Goal: Information Seeking & Learning: Learn about a topic

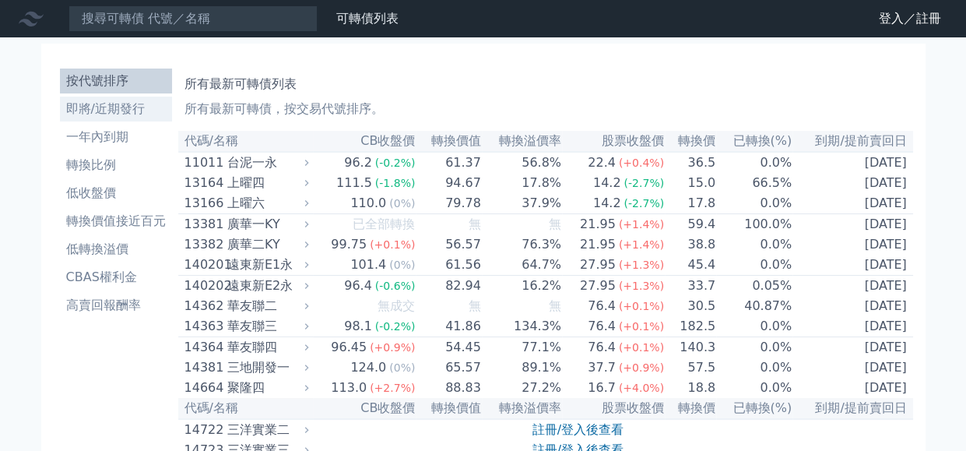
click at [148, 108] on li "即將/近期發行" at bounding box center [116, 109] width 112 height 19
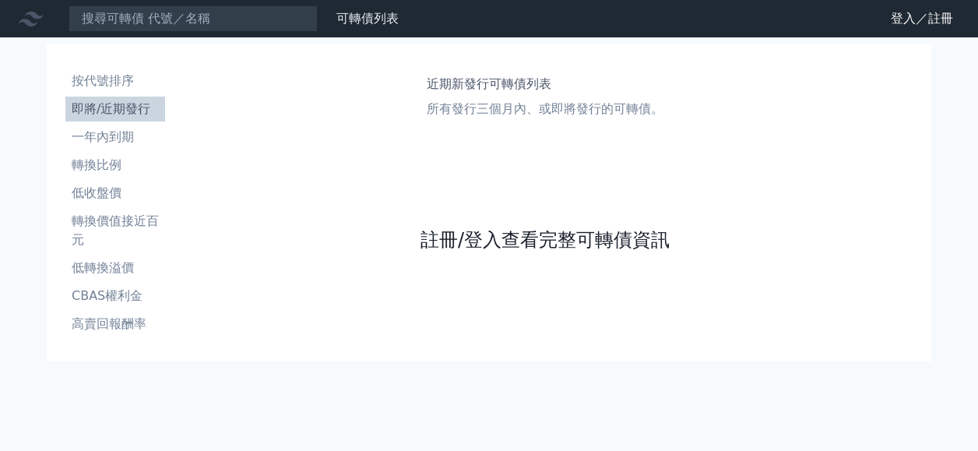
click at [465, 234] on link "註冊/登入查看完整可轉債資訊" at bounding box center [544, 239] width 249 height 25
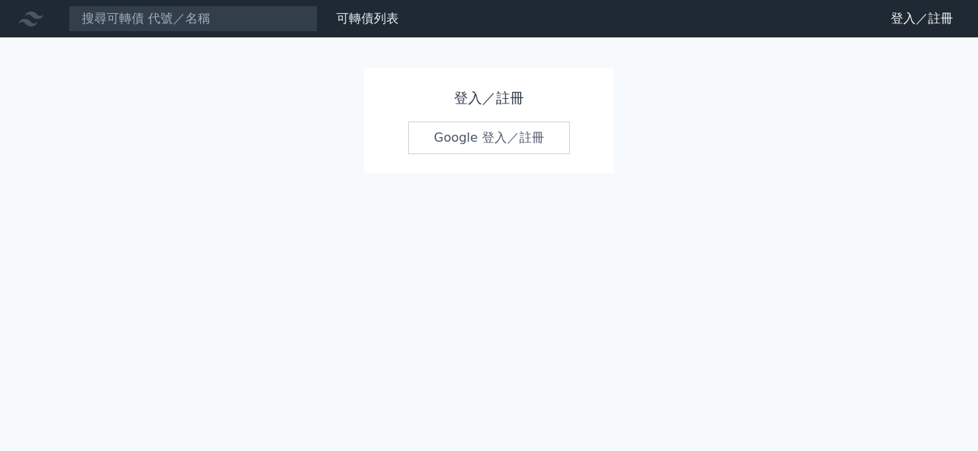
click at [477, 142] on link "Google 登入／註冊" at bounding box center [489, 137] width 162 height 33
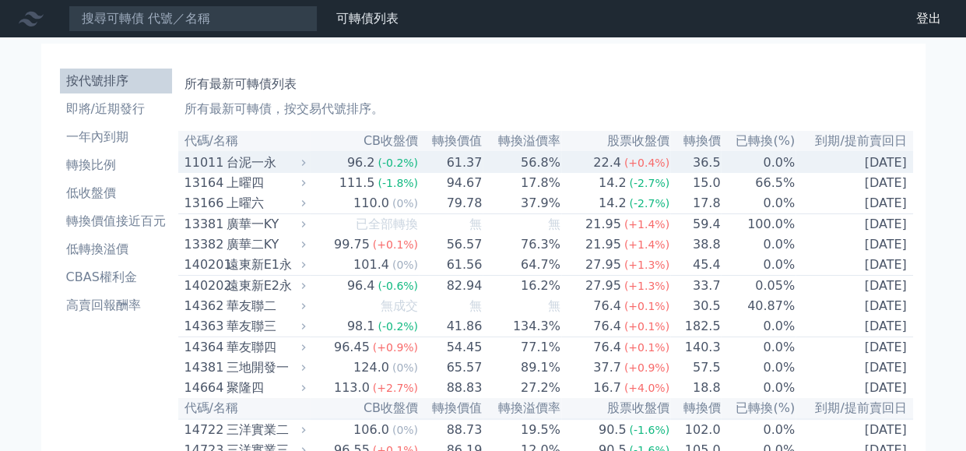
click at [308, 161] on icon at bounding box center [303, 162] width 10 height 10
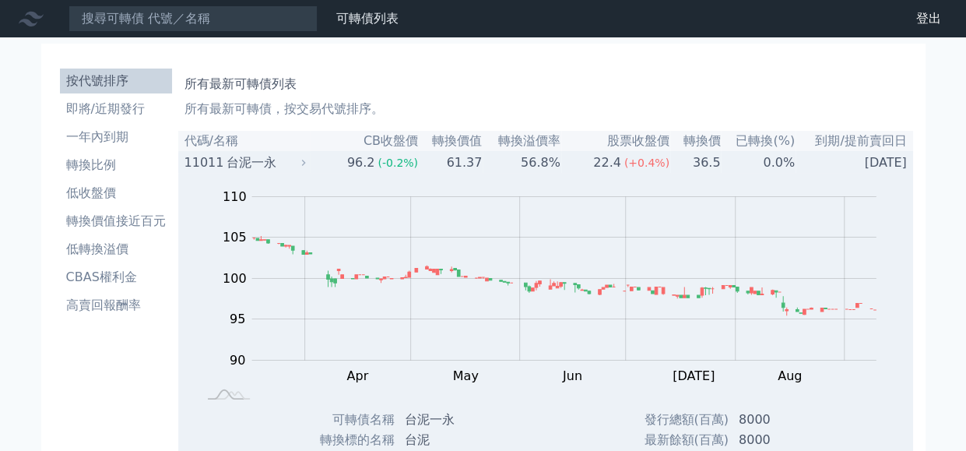
click at [308, 161] on icon at bounding box center [303, 162] width 10 height 10
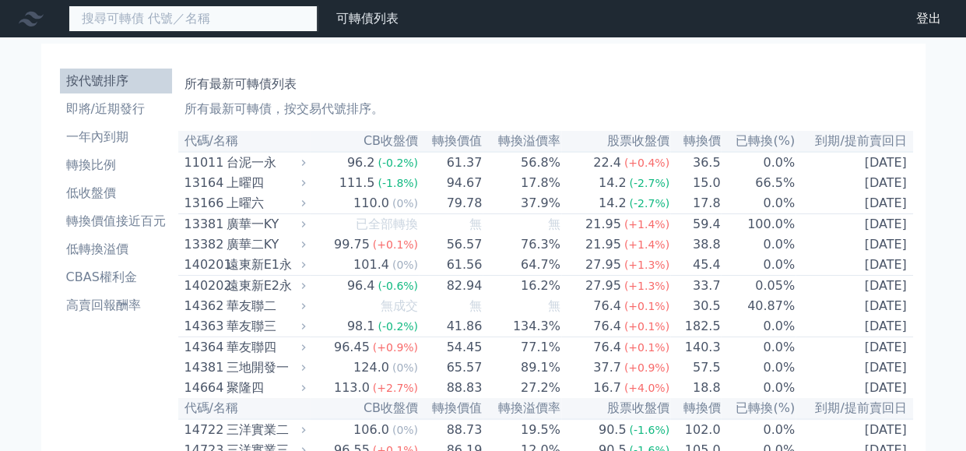
click at [235, 19] on input at bounding box center [193, 18] width 249 height 26
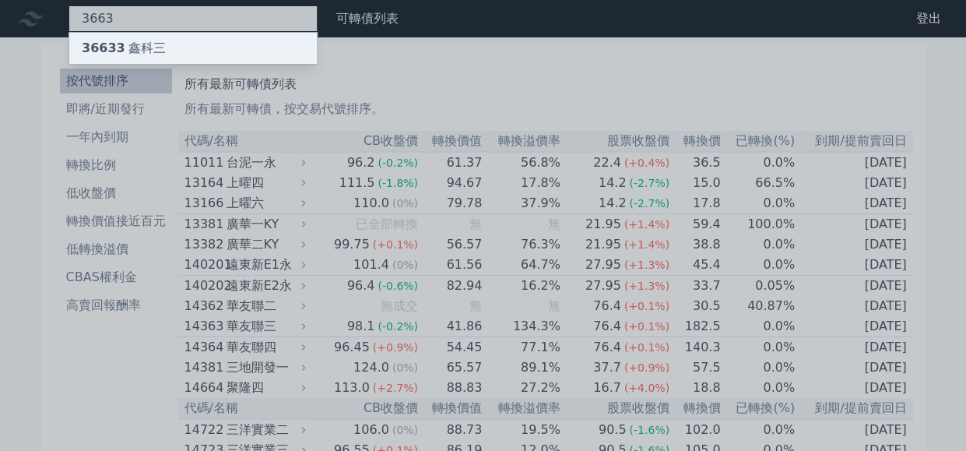
type input "3663"
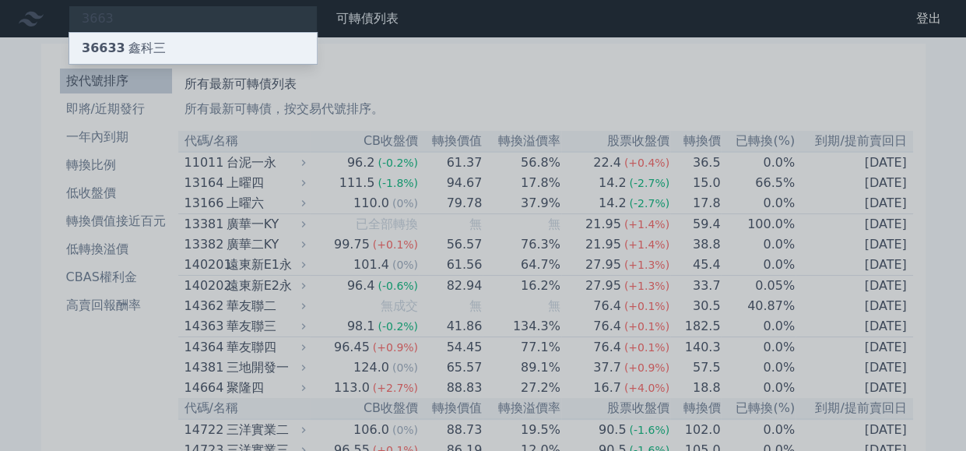
click at [152, 51] on div "36633 鑫科三" at bounding box center [124, 48] width 84 height 19
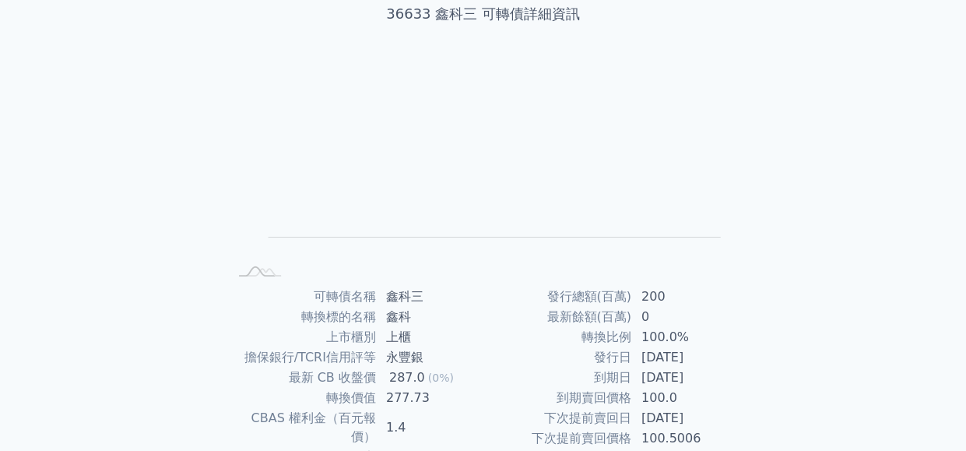
scroll to position [234, 0]
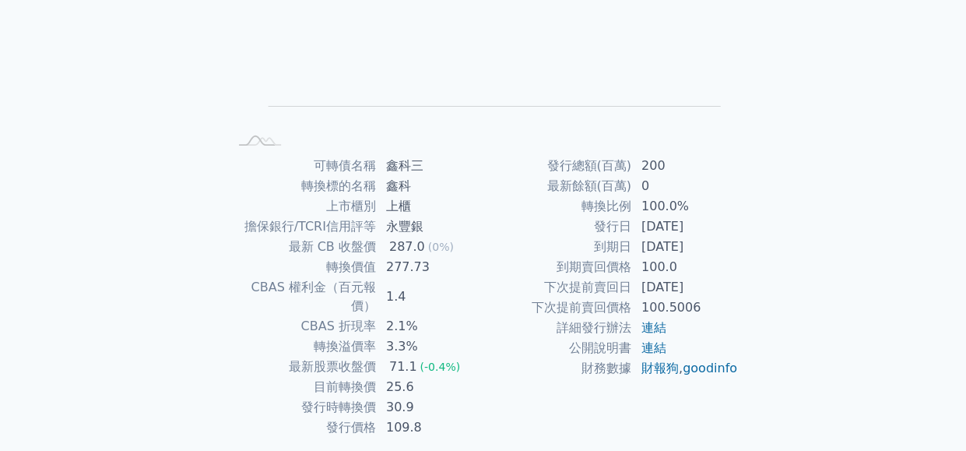
drag, startPoint x: 627, startPoint y: 247, endPoint x: 715, endPoint y: 248, distance: 87.2
click at [715, 248] on tr "到期日 [DATE]" at bounding box center [610, 247] width 255 height 20
drag, startPoint x: 715, startPoint y: 248, endPoint x: 777, endPoint y: 273, distance: 67.1
click at [777, 273] on div "可轉債列表 › 36633 鑫科三 36633 鑫科三 可轉債詳細資訊 Zoom Out L L Chart created using amCharts l…" at bounding box center [484, 155] width 598 height 702
drag, startPoint x: 376, startPoint y: 266, endPoint x: 450, endPoint y: 268, distance: 74.0
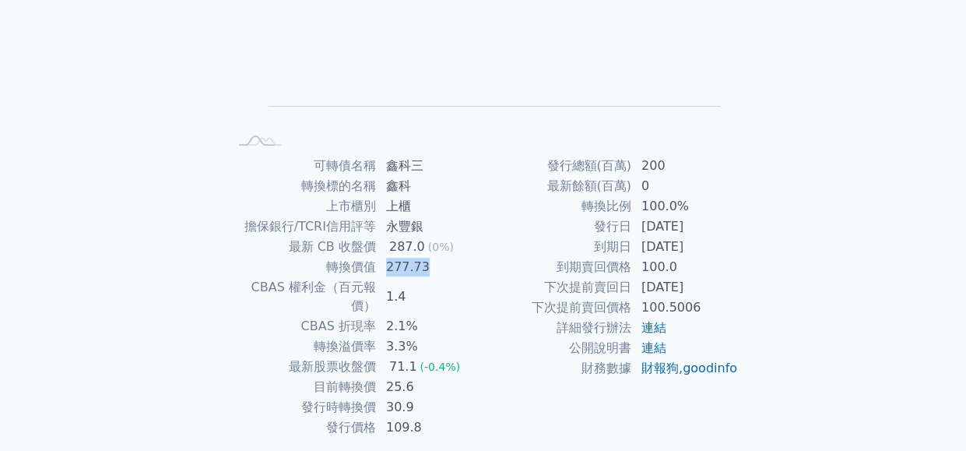
click at [449, 268] on tr "轉換價值 277.73" at bounding box center [355, 267] width 255 height 20
drag, startPoint x: 645, startPoint y: 265, endPoint x: 699, endPoint y: 265, distance: 54.5
click at [698, 265] on td "100.0" at bounding box center [685, 267] width 107 height 20
drag, startPoint x: 699, startPoint y: 265, endPoint x: 740, endPoint y: 265, distance: 40.5
click at [740, 265] on div "可轉債名稱 鑫科三 轉換標的名稱 鑫科 上市櫃別 上櫃 擔保銀行/TCRI信用評等 永豐銀 最新 CB 收盤價 287.0 (0%) 轉換價值 277.73 …" at bounding box center [483, 297] width 548 height 282
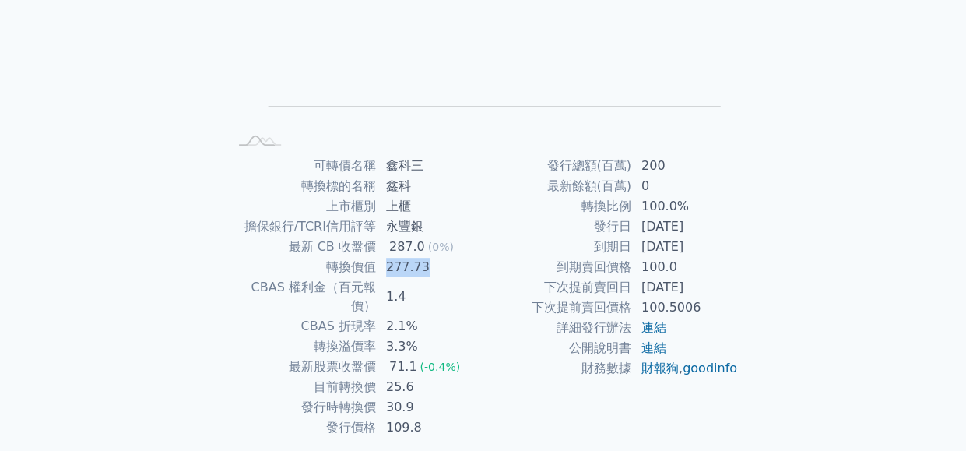
drag, startPoint x: 457, startPoint y: 266, endPoint x: 473, endPoint y: 267, distance: 16.4
click at [473, 267] on td "277.73" at bounding box center [430, 267] width 107 height 20
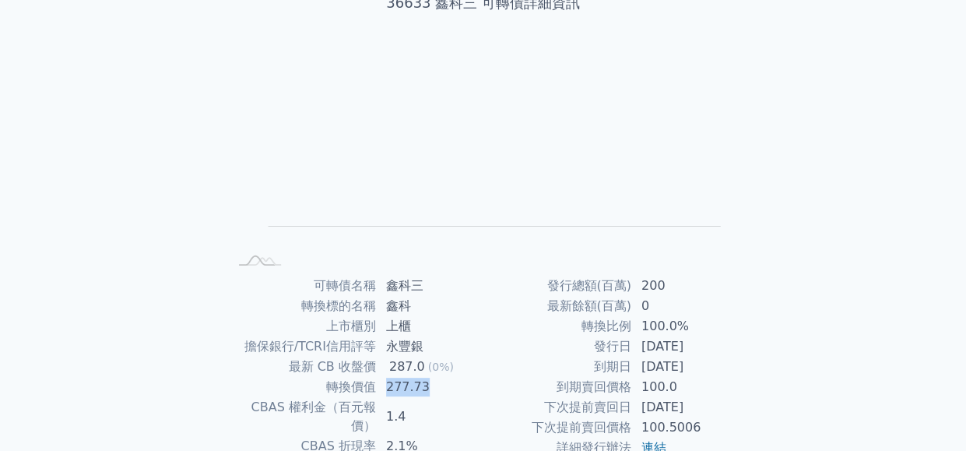
scroll to position [0, 0]
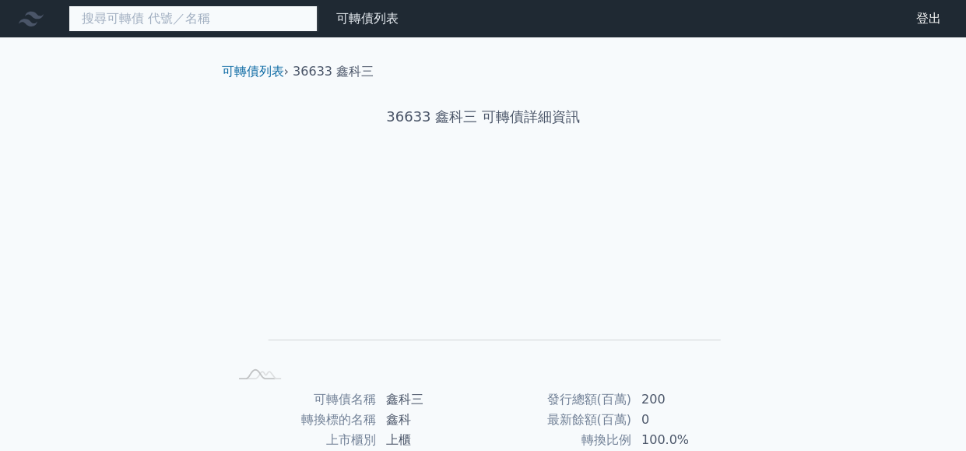
click at [188, 18] on input at bounding box center [193, 18] width 249 height 26
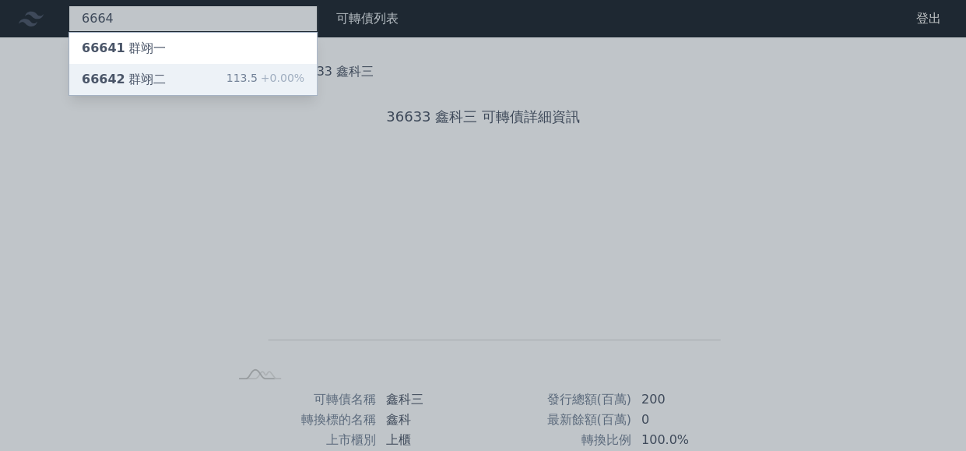
type input "6664"
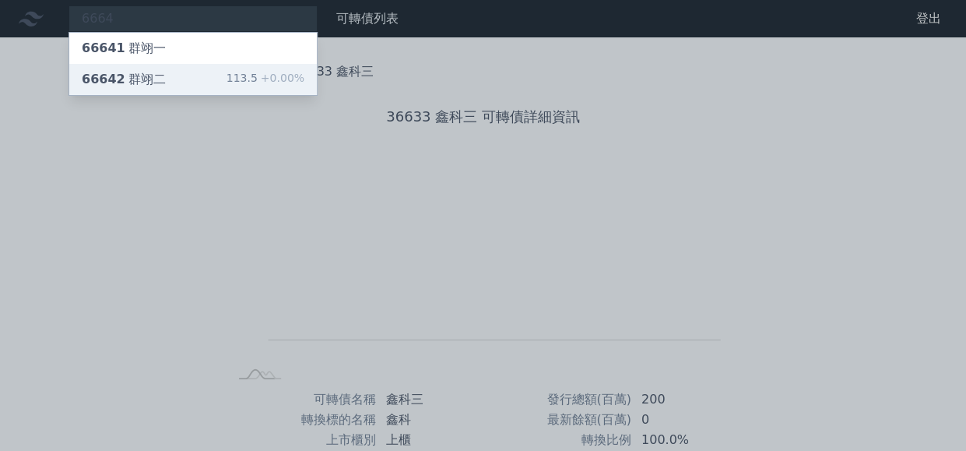
click at [153, 77] on div "66642 群翊二" at bounding box center [124, 79] width 84 height 19
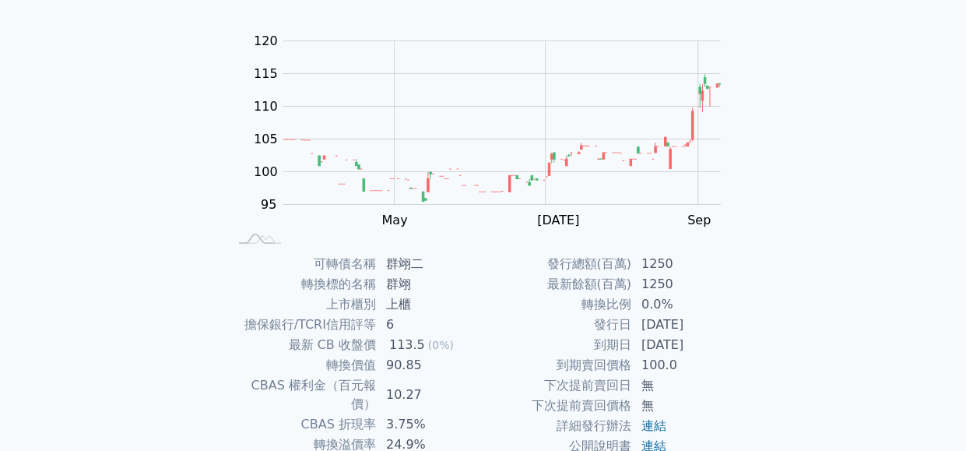
scroll to position [234, 0]
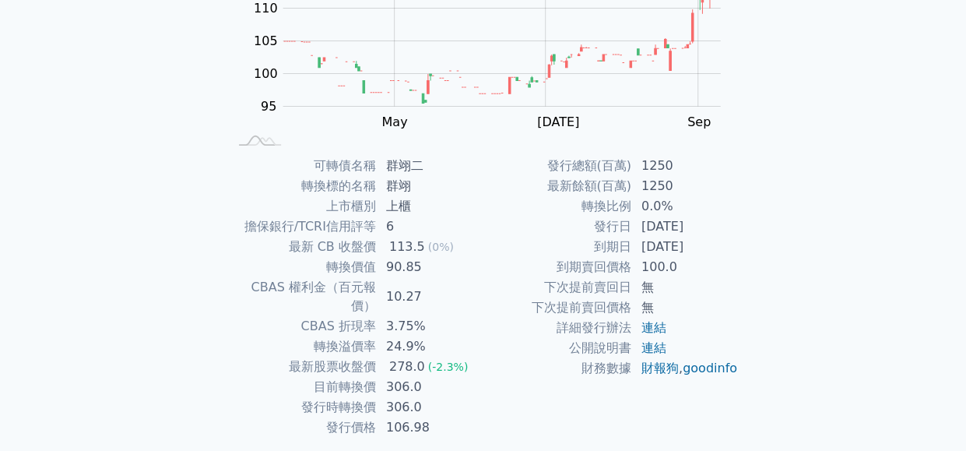
drag, startPoint x: 677, startPoint y: 248, endPoint x: 713, endPoint y: 248, distance: 36.6
click at [713, 248] on td "[DATE]" at bounding box center [685, 247] width 107 height 20
drag, startPoint x: 387, startPoint y: 273, endPoint x: 432, endPoint y: 273, distance: 45.2
click at [432, 273] on td "90.85" at bounding box center [430, 267] width 107 height 20
drag, startPoint x: 331, startPoint y: 370, endPoint x: 437, endPoint y: 369, distance: 105.9
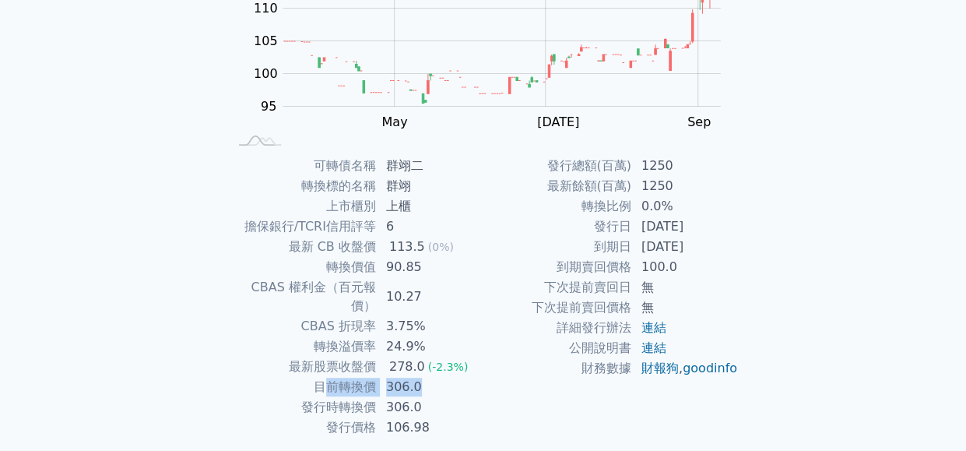
click at [437, 377] on tr "目前轉換價 306.0" at bounding box center [355, 387] width 255 height 20
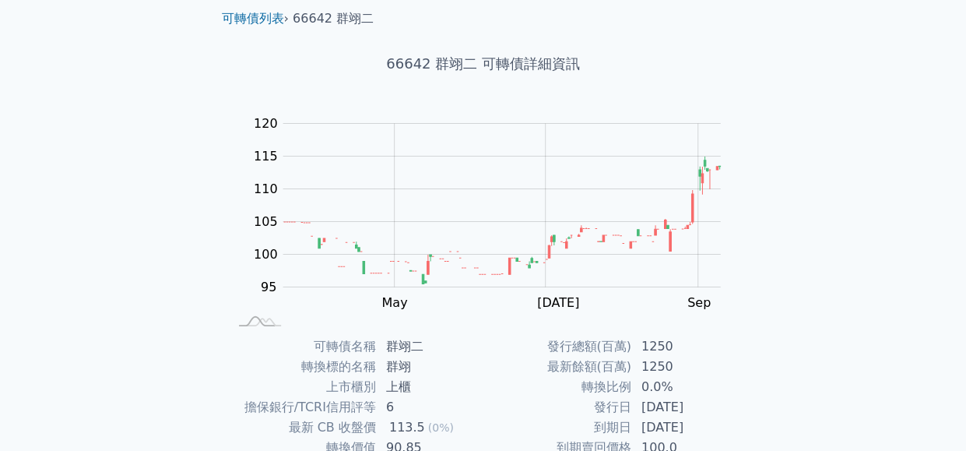
scroll to position [0, 0]
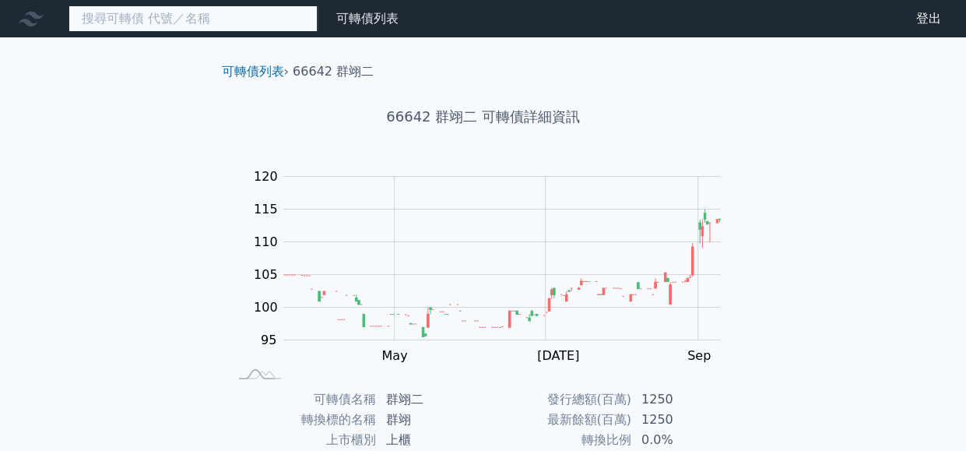
click at [215, 17] on input at bounding box center [193, 18] width 249 height 26
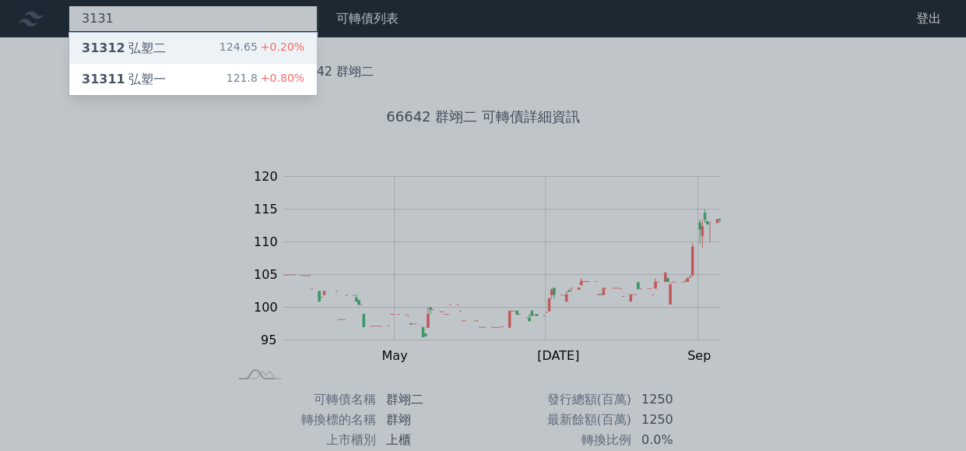
type input "3131"
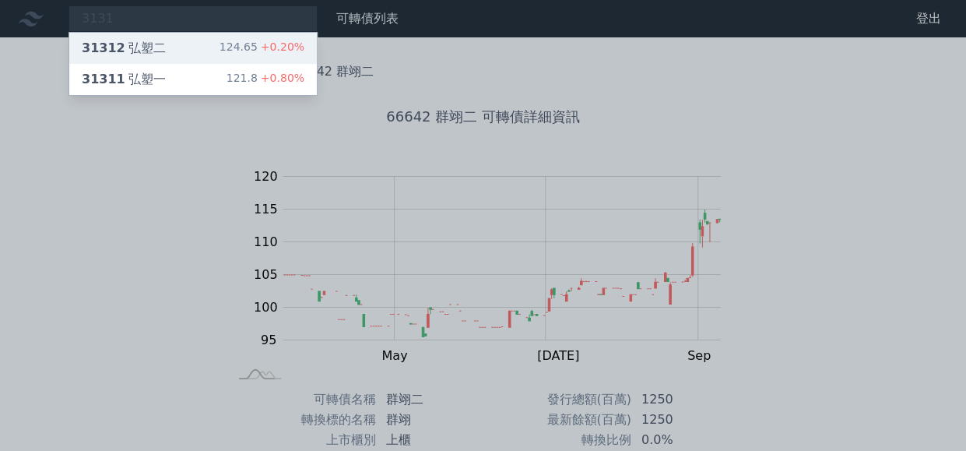
click at [157, 47] on div "31312 弘塑二" at bounding box center [124, 48] width 84 height 19
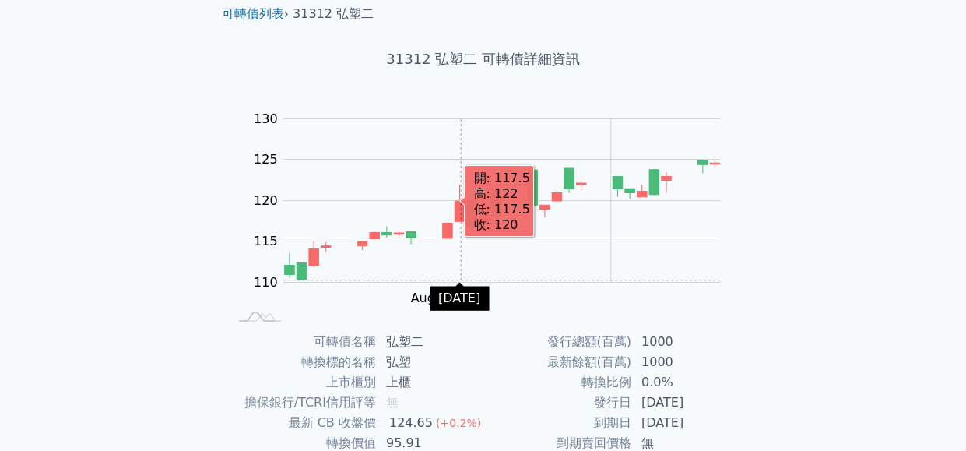
scroll to position [234, 0]
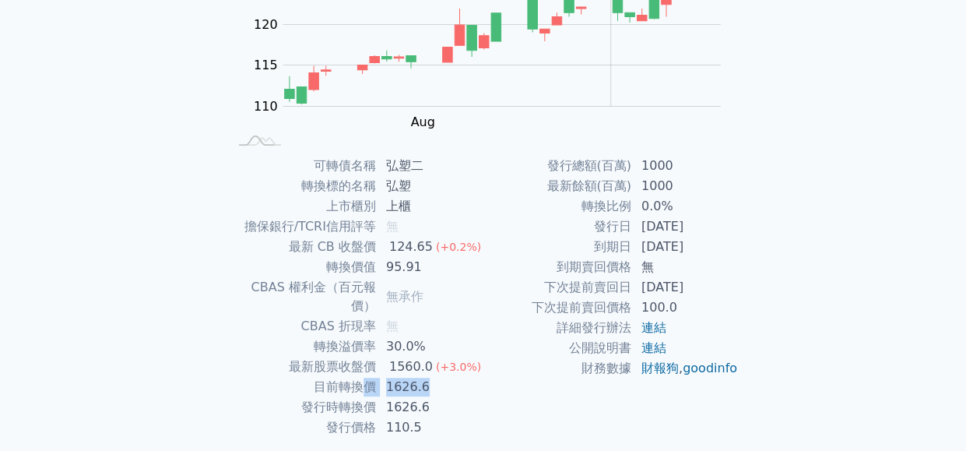
drag, startPoint x: 369, startPoint y: 367, endPoint x: 453, endPoint y: 368, distance: 84.1
click at [452, 377] on tr "目前轉換價 1626.6" at bounding box center [355, 387] width 255 height 20
